Goal: Task Accomplishment & Management: Complete application form

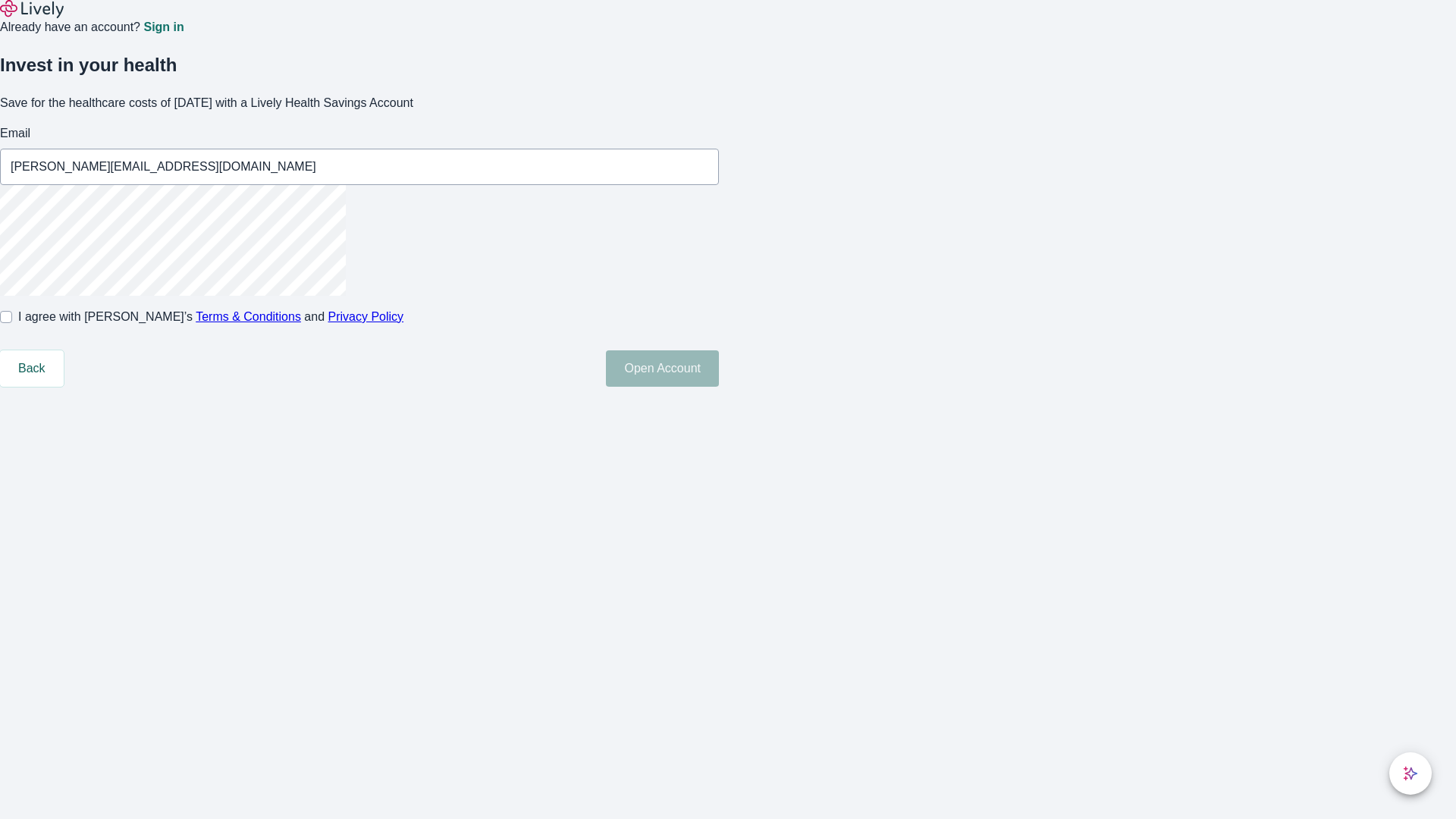
click at [12, 323] on input "I agree with Lively’s Terms & Conditions and Privacy Policy" at bounding box center [5, 316] width 12 height 12
checkbox input "true"
click at [719, 387] on button "Open Account" at bounding box center [663, 368] width 113 height 36
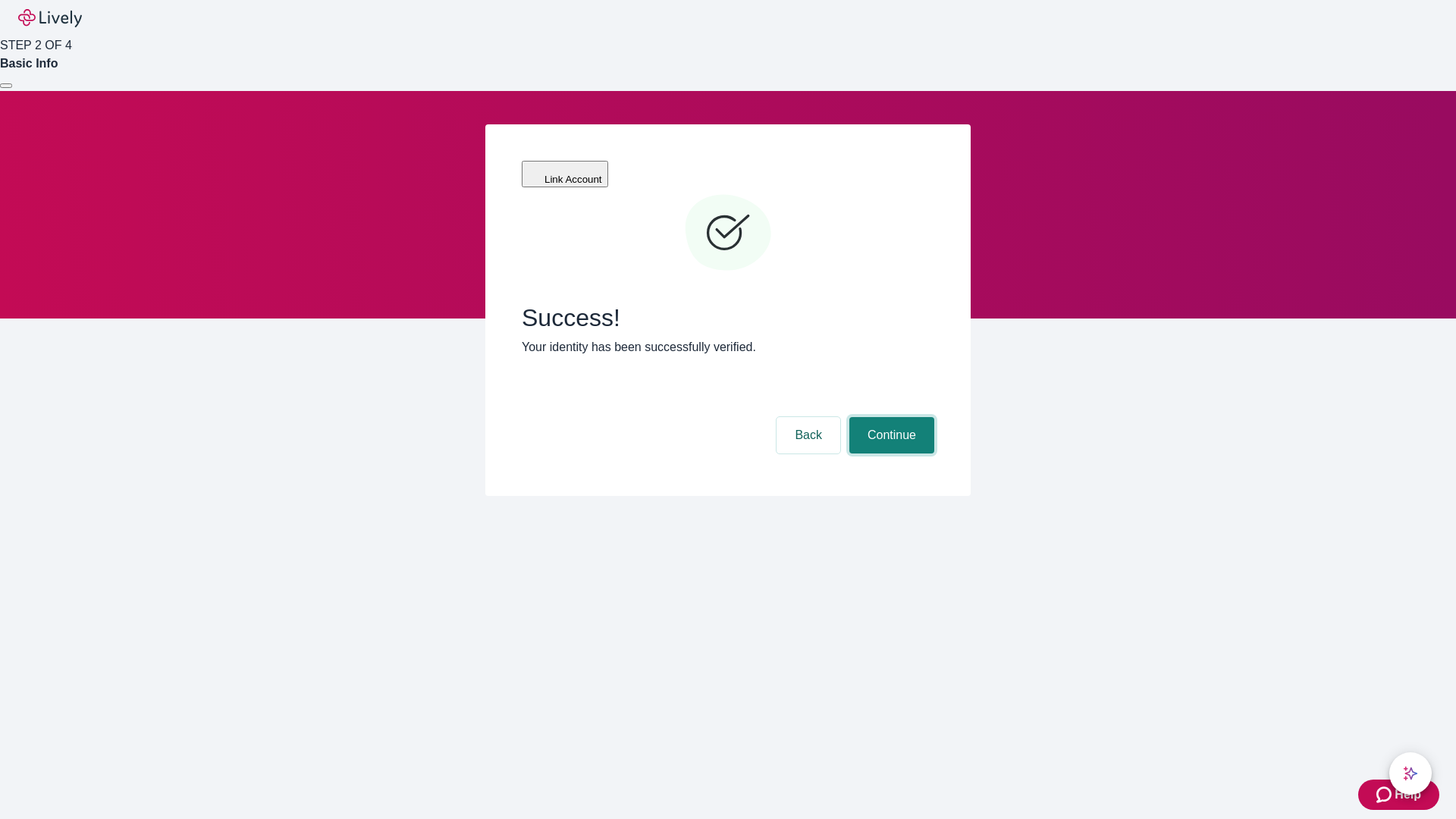
click at [890, 417] on button "Continue" at bounding box center [892, 435] width 85 height 36
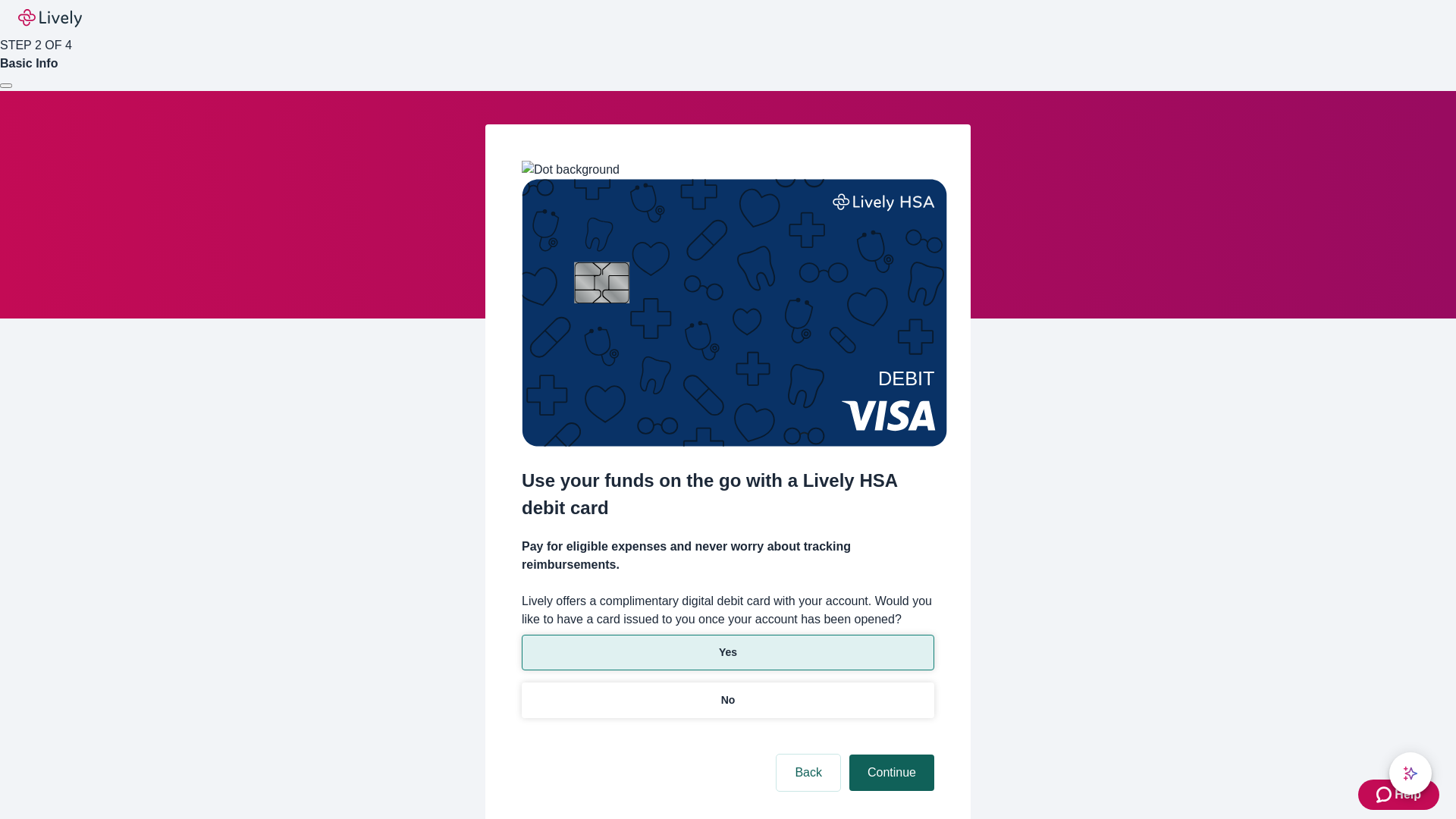
click at [728, 644] on p "Yes" at bounding box center [728, 652] width 18 height 16
click at [890, 755] on button "Continue" at bounding box center [892, 773] width 85 height 36
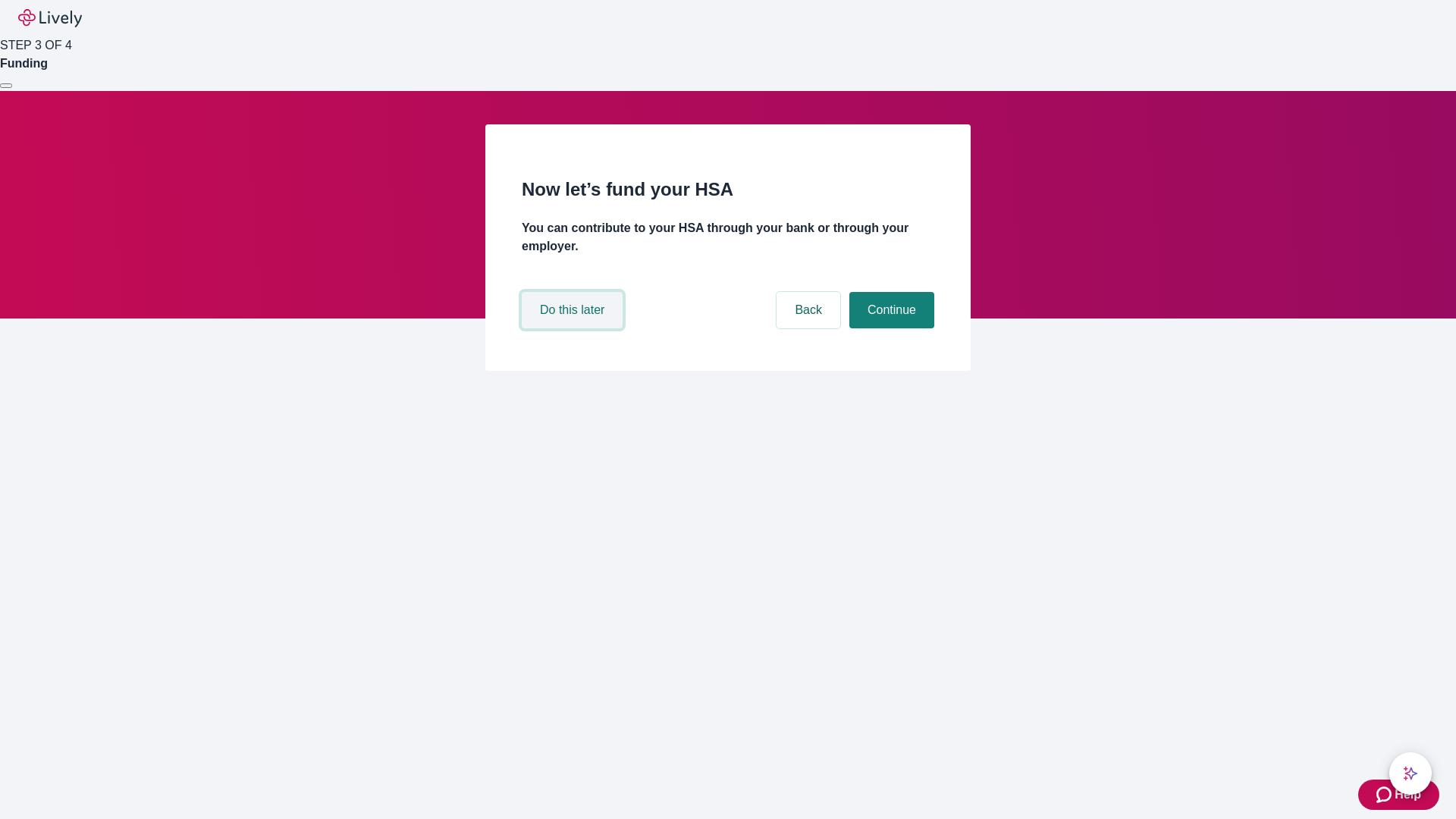
click at [574, 328] on button "Do this later" at bounding box center [572, 310] width 101 height 36
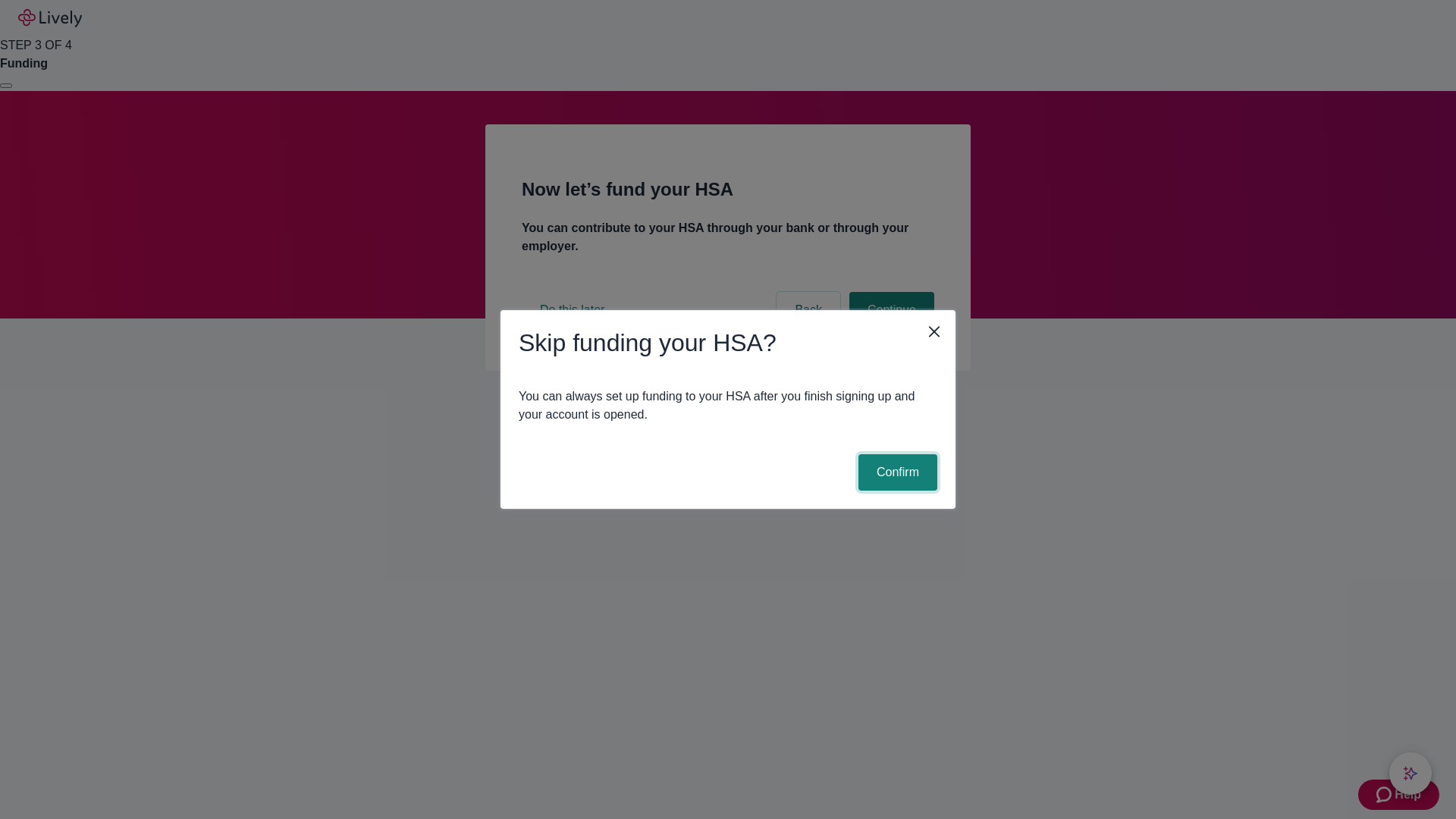
click at [896, 472] on button "Confirm" at bounding box center [898, 472] width 79 height 36
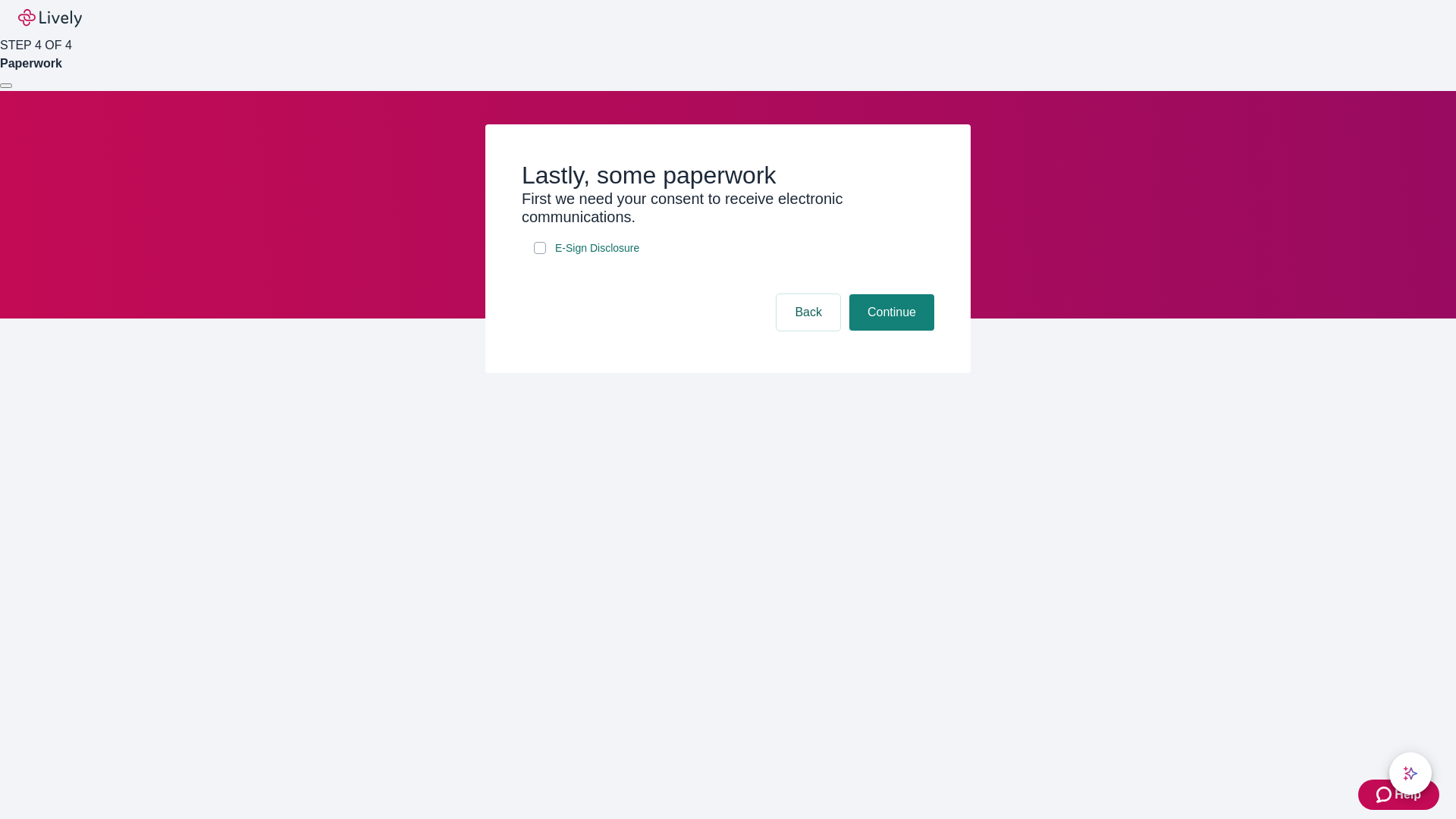
click at [540, 254] on input "E-Sign Disclosure" at bounding box center [540, 247] width 12 height 12
checkbox input "true"
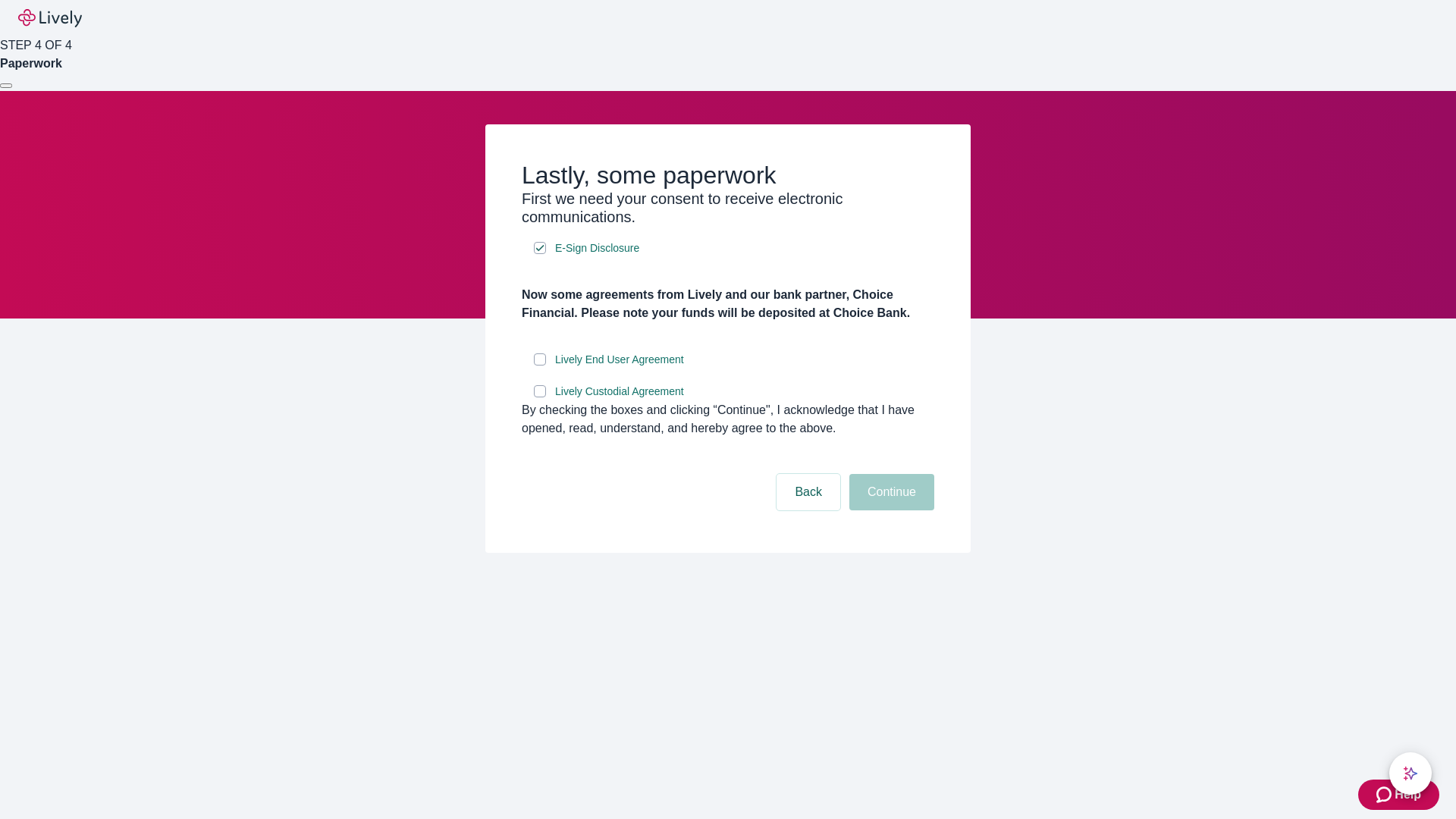
click at [540, 366] on input "Lively End User Agreement" at bounding box center [540, 359] width 12 height 12
checkbox input "true"
click at [540, 397] on input "Lively Custodial Agreement" at bounding box center [540, 391] width 12 height 12
checkbox input "true"
click at [890, 511] on button "Continue" at bounding box center [892, 492] width 85 height 36
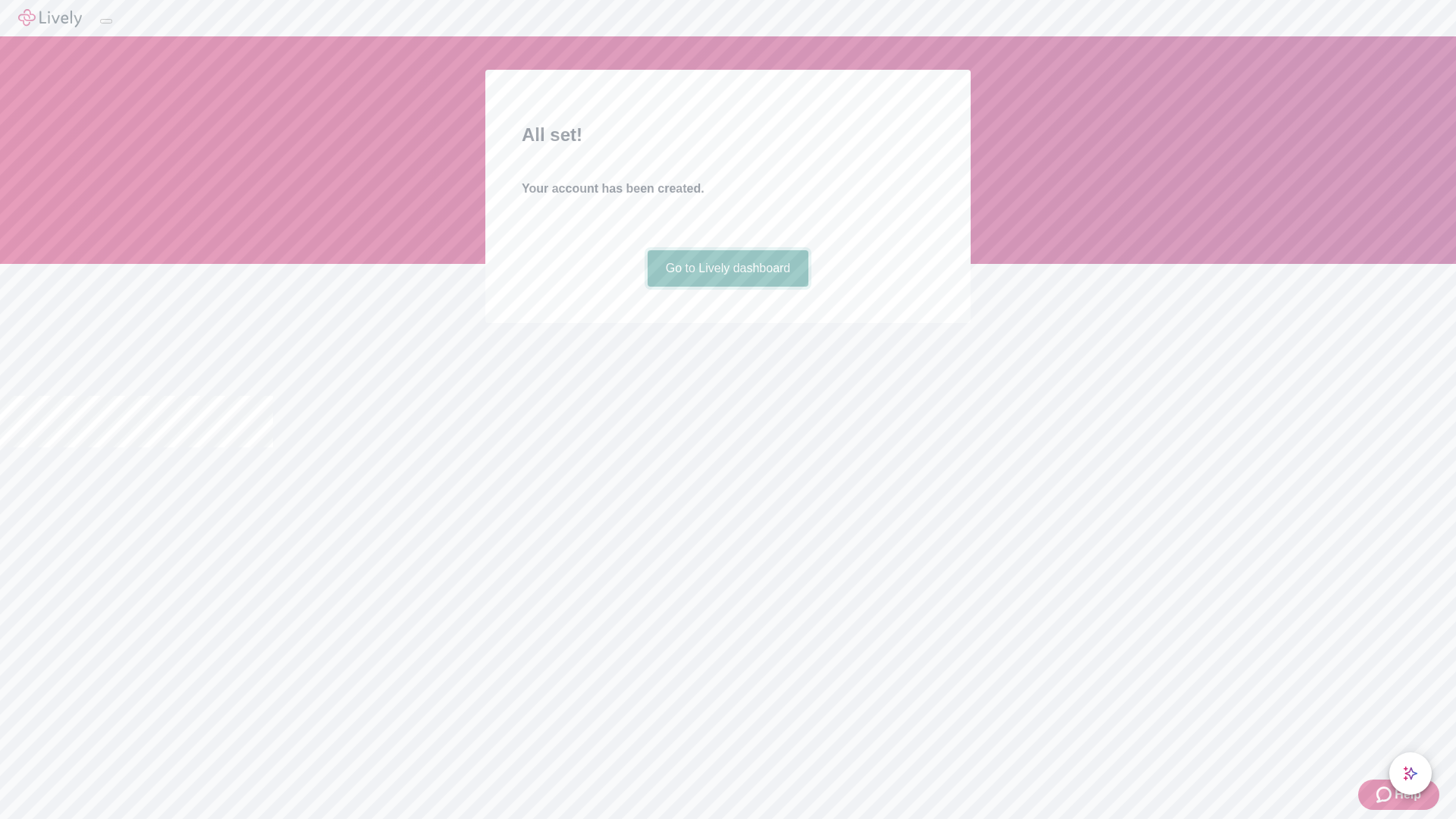
click at [728, 287] on link "Go to Lively dashboard" at bounding box center [728, 269] width 161 height 36
